Goal: Feedback & Contribution: Contribute content

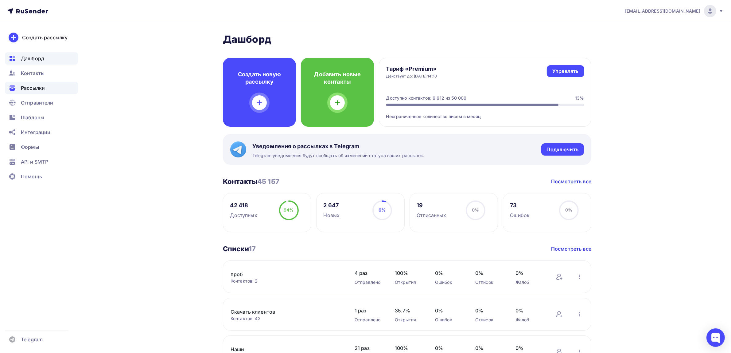
click at [42, 88] on span "Рассылки" at bounding box center [33, 87] width 24 height 7
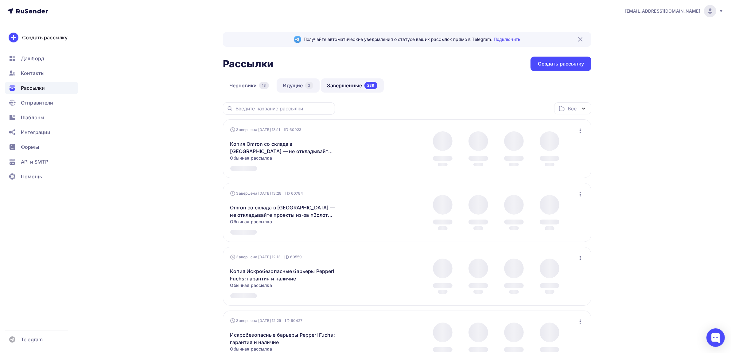
click at [301, 85] on link "Идущие 2" at bounding box center [298, 85] width 43 height 14
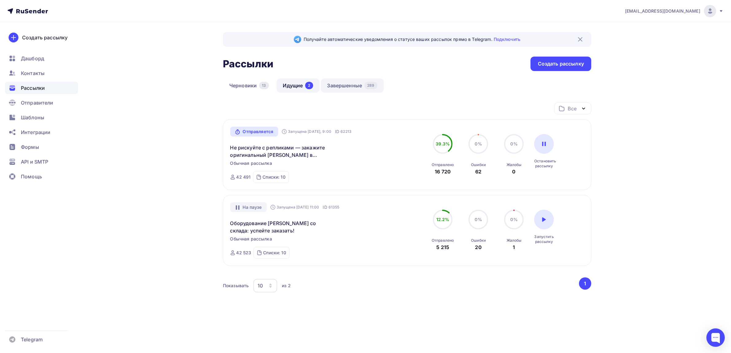
click at [349, 85] on link "Завершенные 289" at bounding box center [352, 85] width 63 height 14
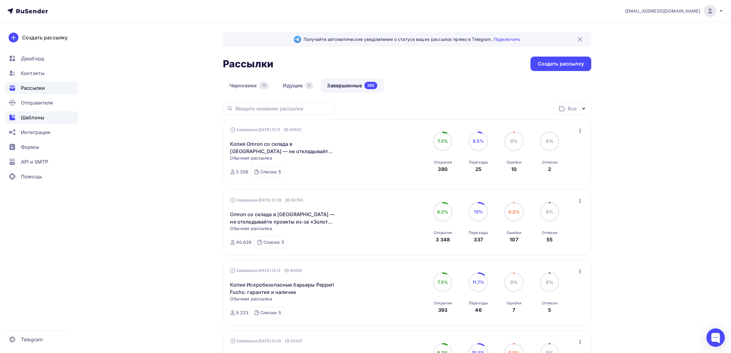
click at [47, 114] on div "Шаблоны" at bounding box center [41, 117] width 73 height 12
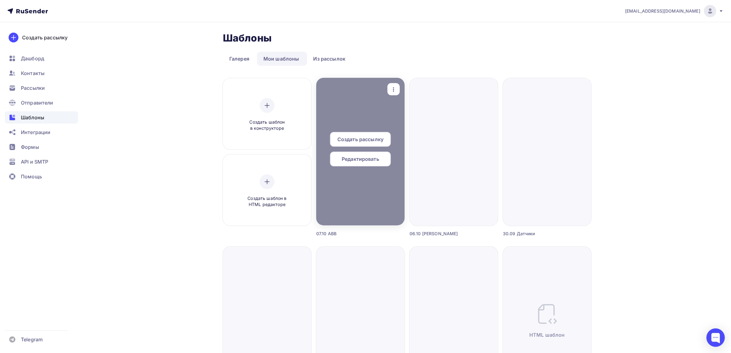
click at [391, 93] on div "button" at bounding box center [394, 89] width 12 height 12
click at [406, 120] on div "Предпросмотр" at bounding box center [419, 119] width 49 height 7
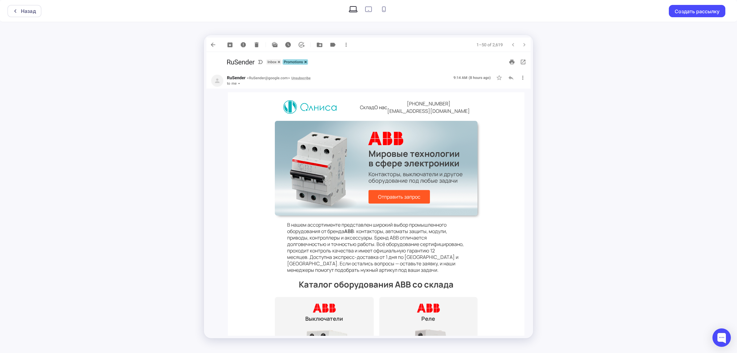
click at [35, 18] on div "Назад Создать рассылку" at bounding box center [368, 11] width 737 height 22
click at [36, 15] on div "Назад" at bounding box center [24, 11] width 34 height 12
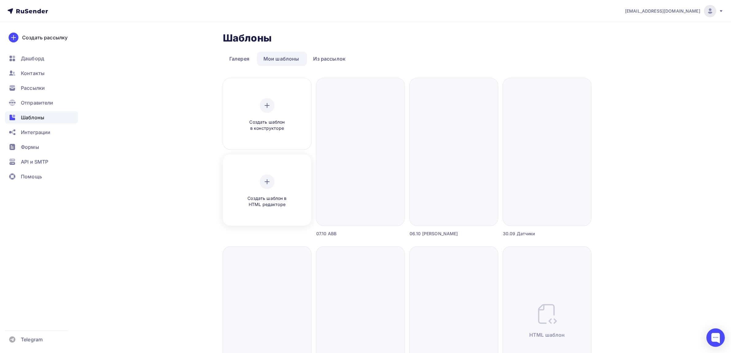
click at [286, 196] on span "Создать шаблон в HTML редакторе" at bounding box center [267, 201] width 58 height 13
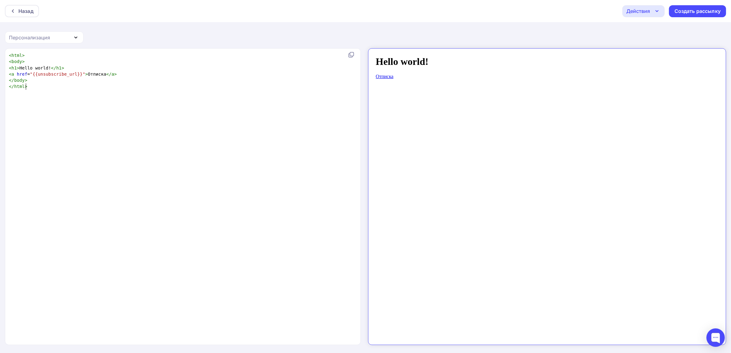
scroll to position [2, 0]
type textarea "<html> <body> <h1>Hello world!</h1> <a href="{{unsubscribe_url}}">Отписка</a> <…"
drag, startPoint x: 41, startPoint y: 101, endPoint x: 0, endPoint y: -34, distance: 140.5
click at [0, 0] on html "Назад Действия Отправить тестовое письмо Сохранить в Мои шаблоны Выйти без сохр…" at bounding box center [365, 176] width 731 height 353
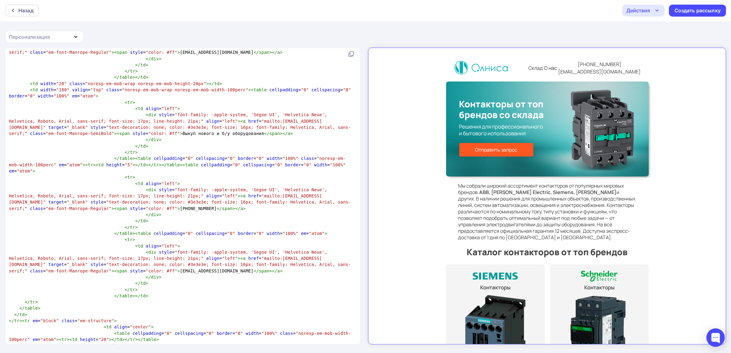
scroll to position [4833, 0]
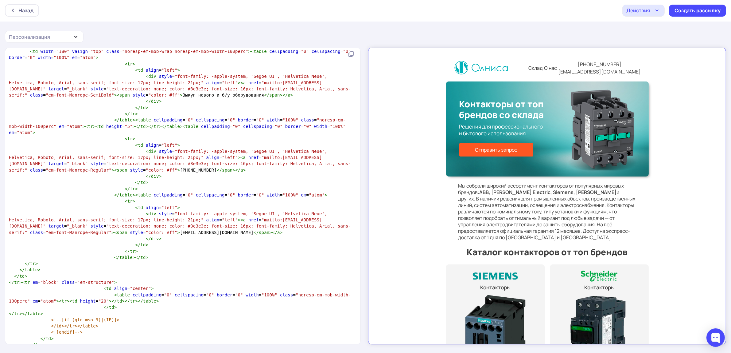
click at [45, 347] on pre "</ table >" at bounding box center [182, 350] width 348 height 6
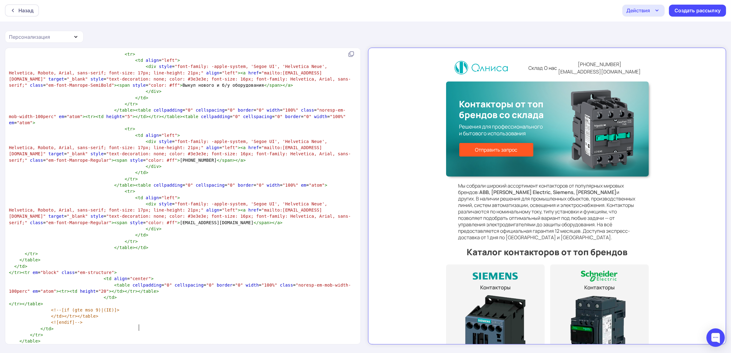
scroll to position [4845, 0]
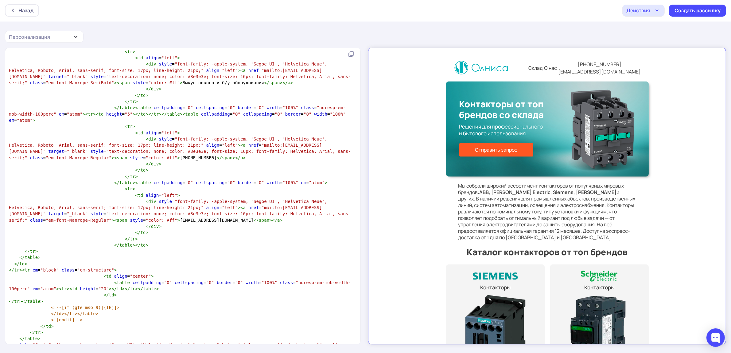
click at [652, 11] on div "Действия" at bounding box center [643, 11] width 42 height 12
click at [658, 49] on div "Сохранить в Мои шаблоны" at bounding box center [674, 45] width 67 height 7
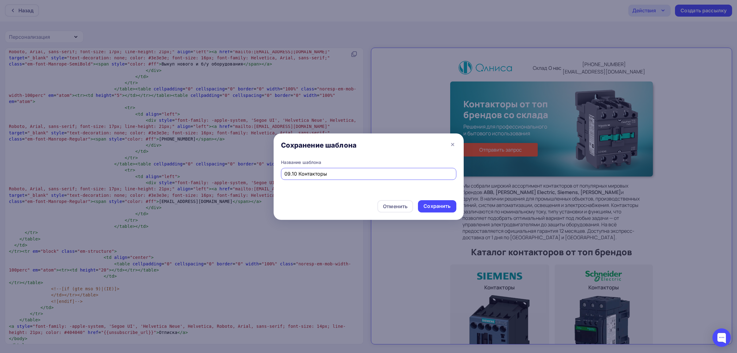
drag, startPoint x: 329, startPoint y: 173, endPoint x: 167, endPoint y: 117, distance: 171.6
click at [167, 117] on div "Сохранение шаблона Название шаблона 09.10 Контакторы Отменить Сохранить" at bounding box center [368, 176] width 737 height 353
type input "09.10 Контакторы"
click at [437, 208] on div "Сохранить" at bounding box center [436, 205] width 27 height 7
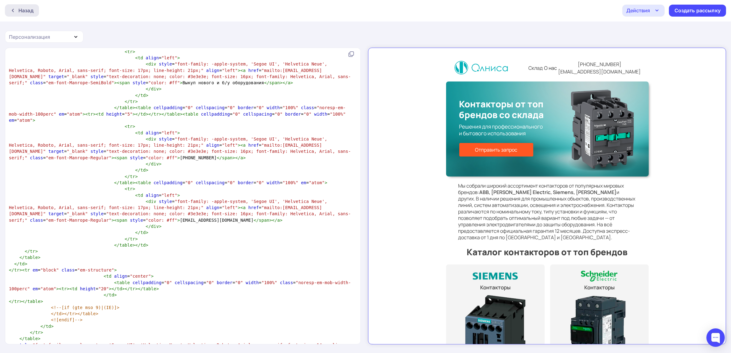
click at [37, 12] on div "Назад" at bounding box center [22, 10] width 34 height 12
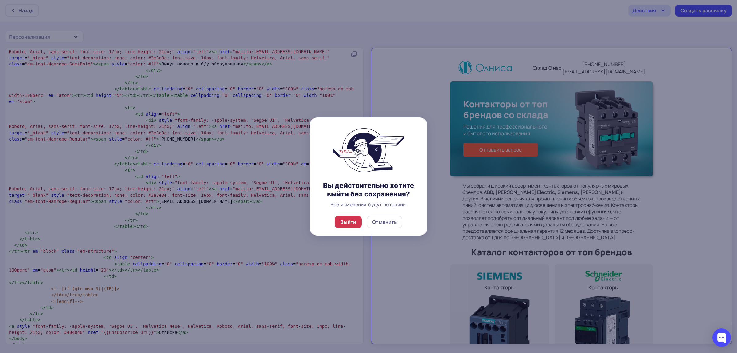
click at [353, 222] on div "Выйти" at bounding box center [348, 221] width 16 height 7
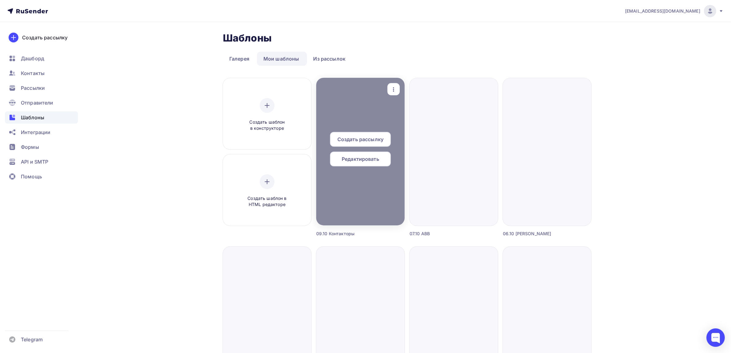
click at [393, 87] on icon "button" at bounding box center [393, 89] width 7 height 7
click at [407, 114] on link "Предпросмотр" at bounding box center [422, 119] width 61 height 12
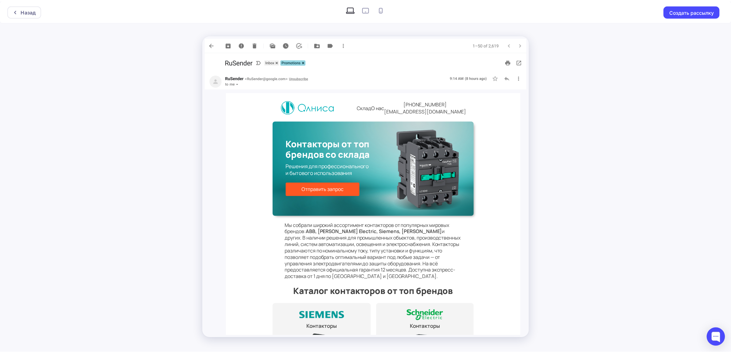
scroll to position [38, 0]
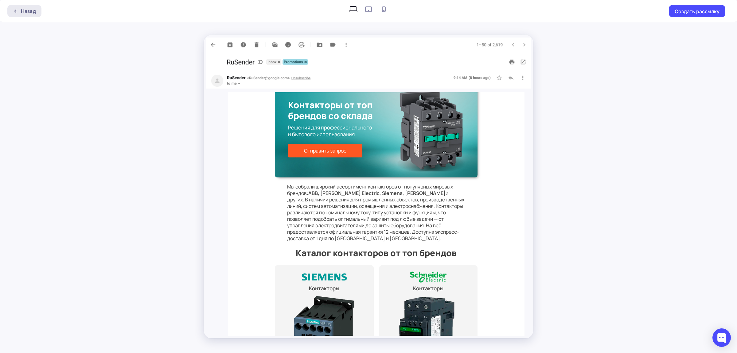
click at [36, 11] on div "Назад" at bounding box center [24, 11] width 34 height 12
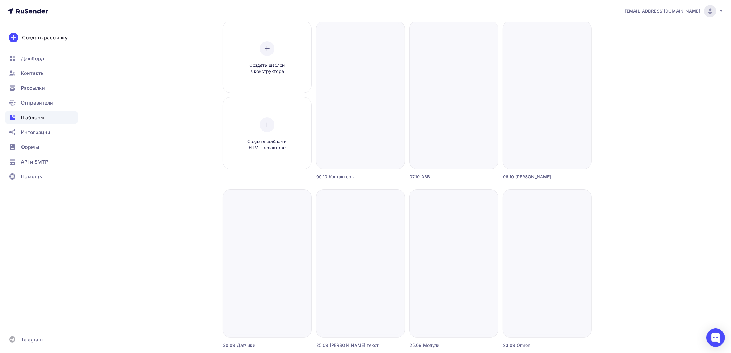
scroll to position [38, 0]
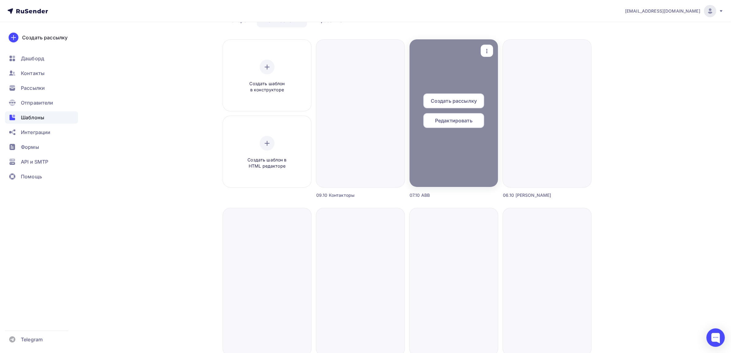
click at [486, 54] on icon "button" at bounding box center [486, 50] width 7 height 7
click at [506, 81] on div "Предпросмотр" at bounding box center [519, 80] width 38 height 7
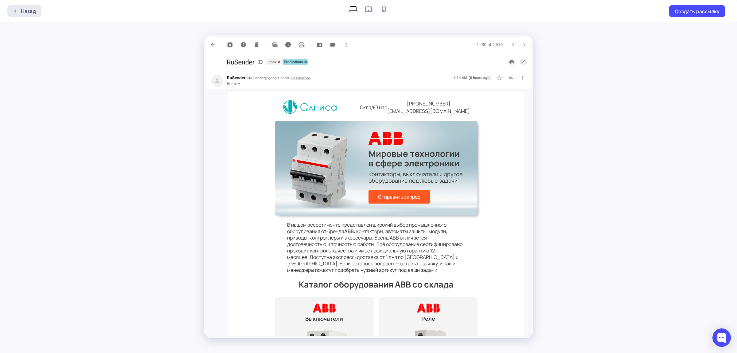
click at [16, 13] on icon at bounding box center [15, 11] width 5 height 5
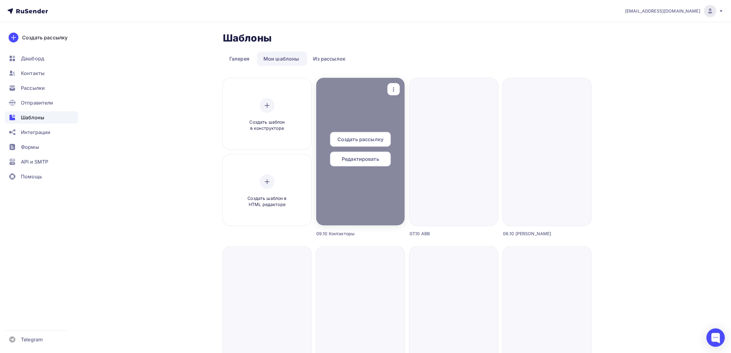
click at [392, 90] on icon "button" at bounding box center [393, 89] width 7 height 7
click at [403, 115] on link "Предпросмотр" at bounding box center [422, 119] width 61 height 12
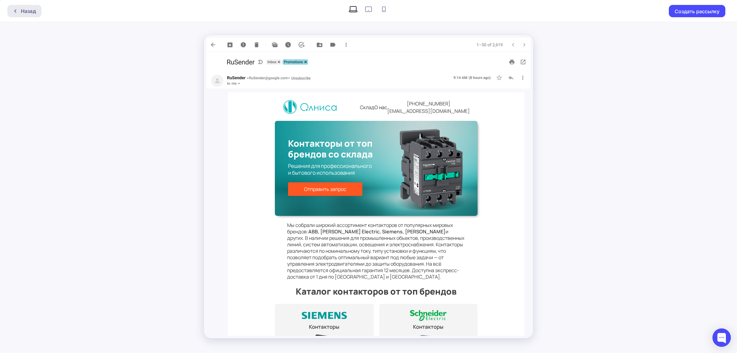
click at [30, 12] on div "Назад" at bounding box center [28, 10] width 15 height 7
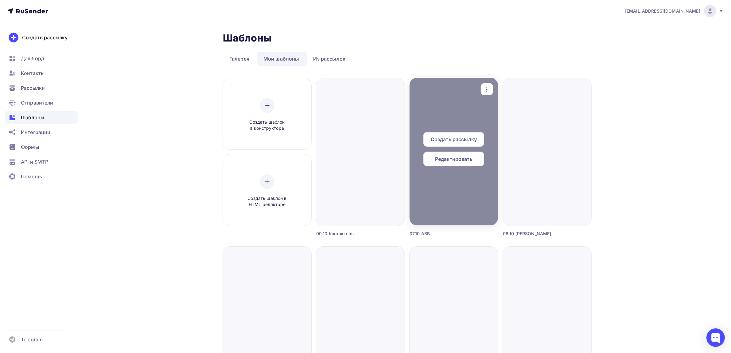
click at [482, 88] on div "button" at bounding box center [487, 89] width 12 height 12
click at [495, 123] on link "Предпросмотр" at bounding box center [515, 119] width 61 height 12
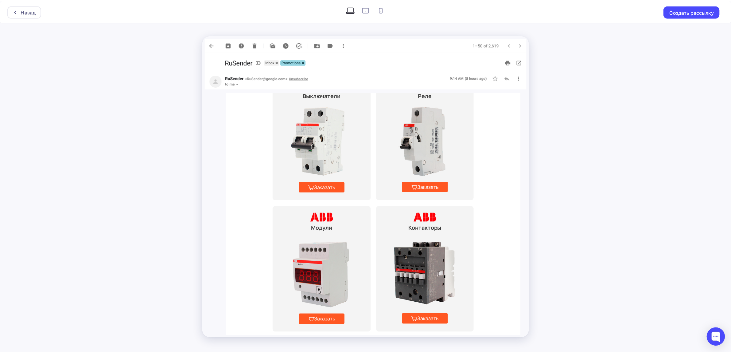
scroll to position [192, 0]
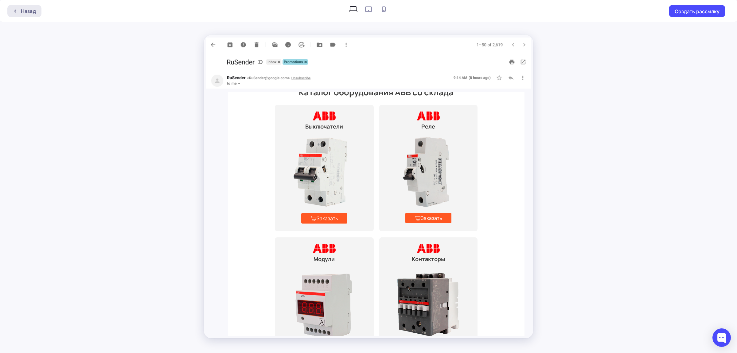
click at [36, 15] on div "Назад" at bounding box center [24, 11] width 34 height 12
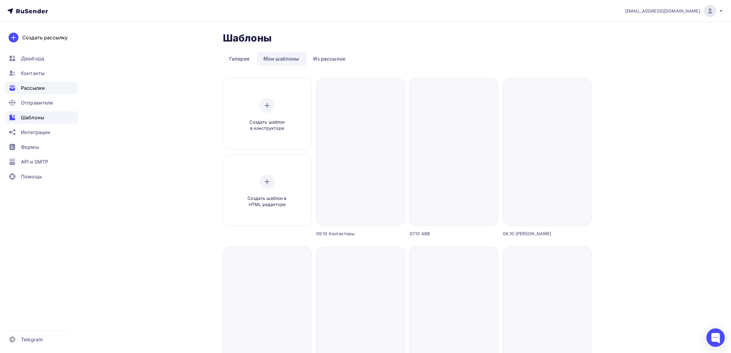
click at [26, 92] on div "Рассылки" at bounding box center [41, 88] width 73 height 12
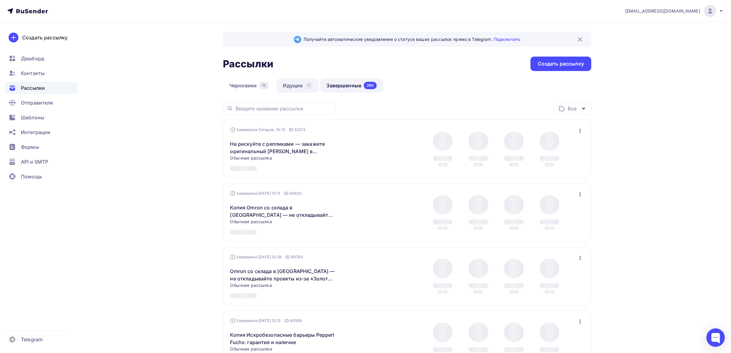
click at [295, 86] on link "Идущие 1" at bounding box center [298, 85] width 42 height 14
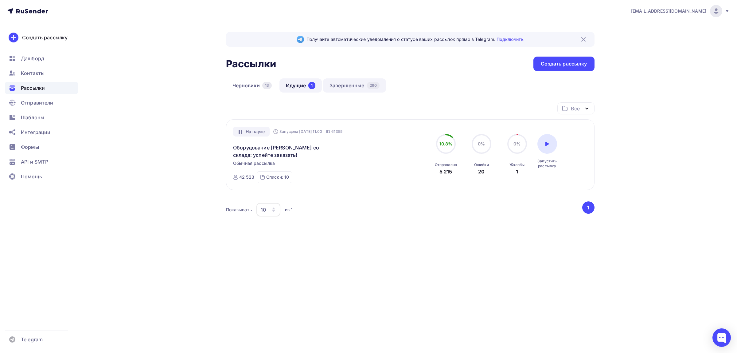
click at [338, 85] on link "Завершенные 290" at bounding box center [354, 85] width 63 height 14
